Goal: Check status: Check status

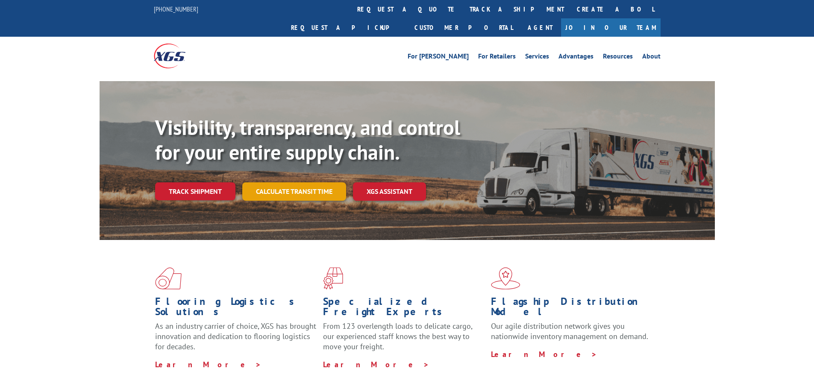
click at [290, 182] on link "Calculate transit time" at bounding box center [294, 191] width 104 height 18
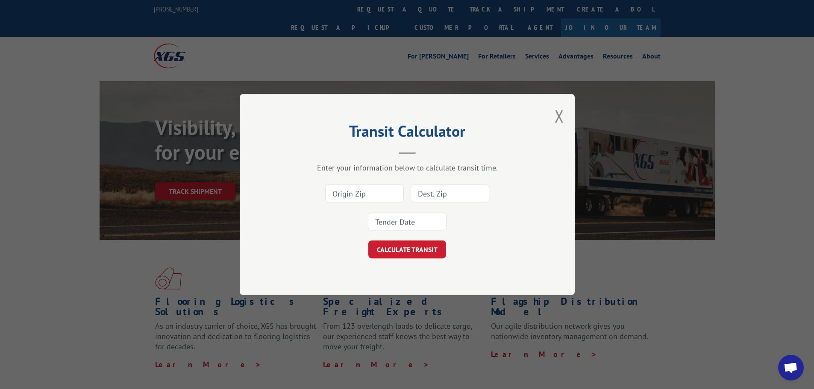
click at [199, 171] on div "Transit Calculator Enter your information below to calculate transit time. CALC…" at bounding box center [407, 194] width 814 height 389
click at [197, 173] on div "Transit Calculator Enter your information below to calculate transit time. CALC…" at bounding box center [407, 194] width 814 height 389
click at [560, 120] on button "Close modal" at bounding box center [558, 116] width 9 height 23
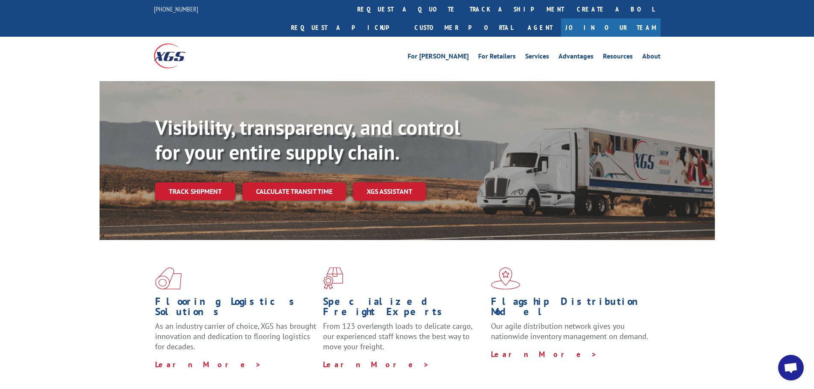
drag, startPoint x: 183, startPoint y: 173, endPoint x: 192, endPoint y: 173, distance: 9.4
click at [183, 182] on link "Track shipment" at bounding box center [195, 191] width 80 height 18
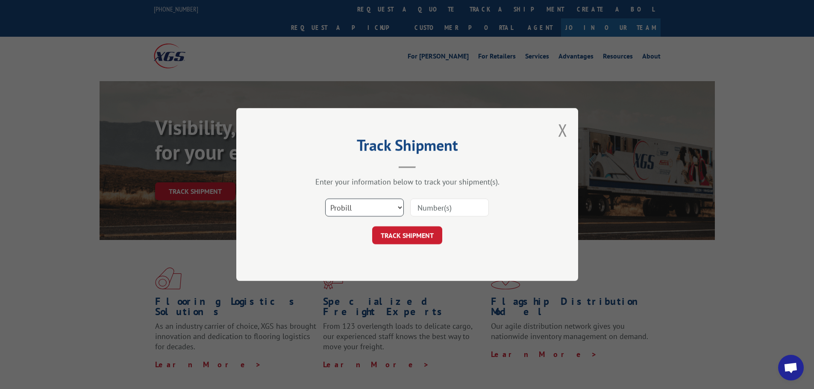
click at [366, 204] on select "Select category... Probill BOL PO" at bounding box center [364, 208] width 79 height 18
select select "bol"
click at [325, 199] on select "Select category... Probill BOL PO" at bounding box center [364, 208] width 79 height 18
click at [442, 209] on input at bounding box center [449, 208] width 79 height 18
paste input "295407320"
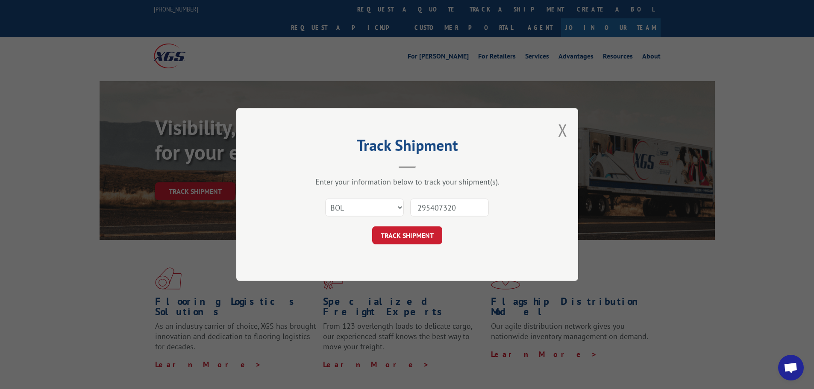
type input "295407320"
click at [344, 213] on select "Select category... Probill BOL PO" at bounding box center [364, 208] width 79 height 18
select select "po"
click at [325, 199] on select "Select category... Probill BOL PO" at bounding box center [364, 208] width 79 height 18
click at [408, 234] on button "TRACK SHIPMENT" at bounding box center [407, 235] width 70 height 18
